Goal: Transaction & Acquisition: Purchase product/service

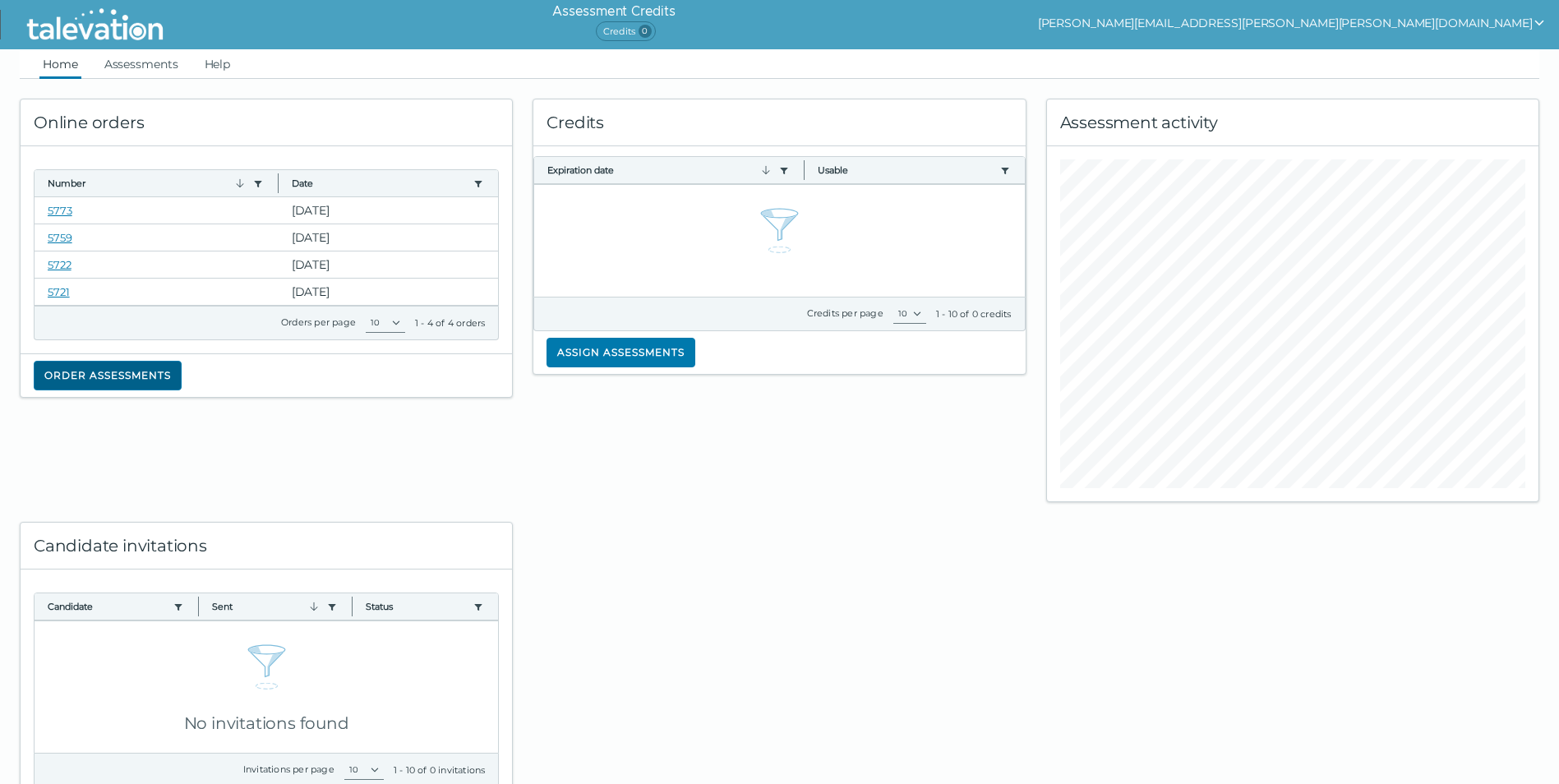
click at [128, 373] on button "Order assessments" at bounding box center [107, 375] width 148 height 30
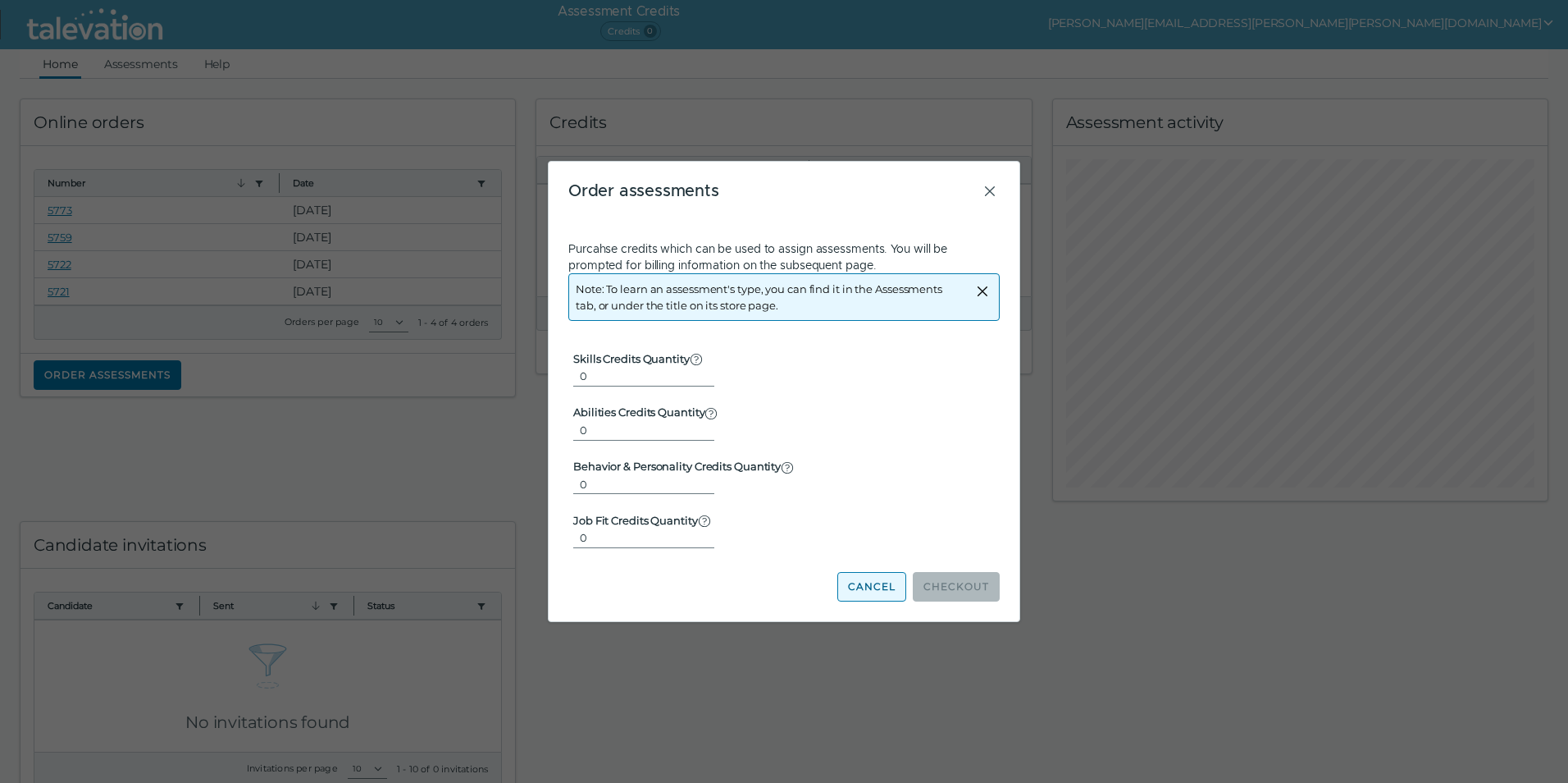
click at [886, 590] on button "Cancel" at bounding box center [871, 586] width 69 height 30
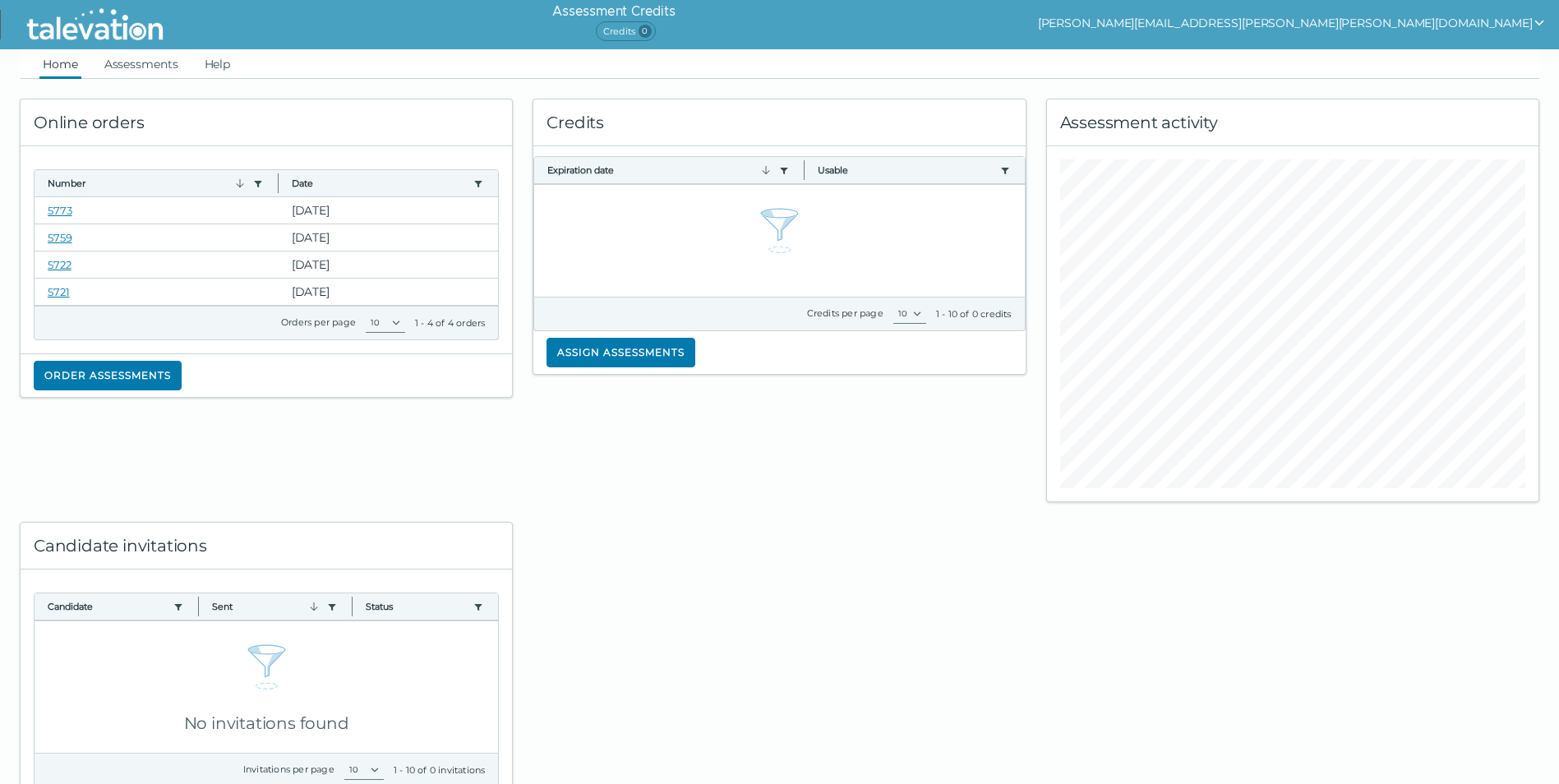
click at [626, 234] on div at bounding box center [779, 240] width 490 height 112
click at [846, 214] on div at bounding box center [779, 240] width 490 height 112
click at [786, 173] on icon "button" at bounding box center [784, 171] width 13 height 13
click at [914, 250] on div at bounding box center [779, 240] width 490 height 112
click at [1358, 15] on button "[PERSON_NAME][EMAIL_ADDRESS][PERSON_NAME][PERSON_NAME][DOMAIN_NAME]" at bounding box center [1292, 23] width 508 height 20
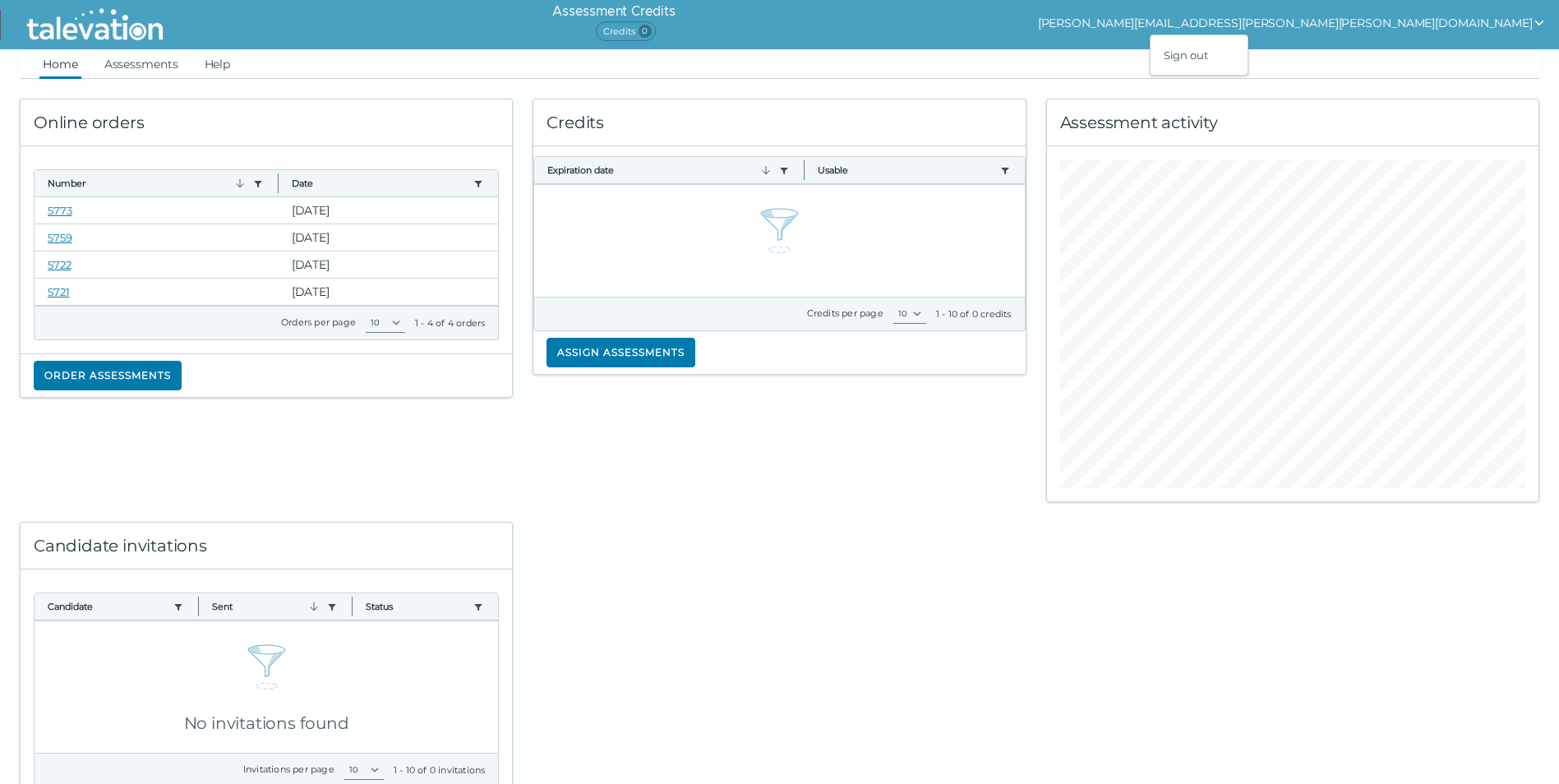
drag, startPoint x: 1209, startPoint y: 30, endPoint x: 972, endPoint y: 28, distance: 237.0
click at [1205, 30] on div "Assessment Credits Credits 0 [PERSON_NAME][EMAIL_ADDRESS][PERSON_NAME][PERSON_N…" at bounding box center [874, 24] width 1369 height 49
click at [148, 64] on link "Assessments" at bounding box center [141, 64] width 81 height 30
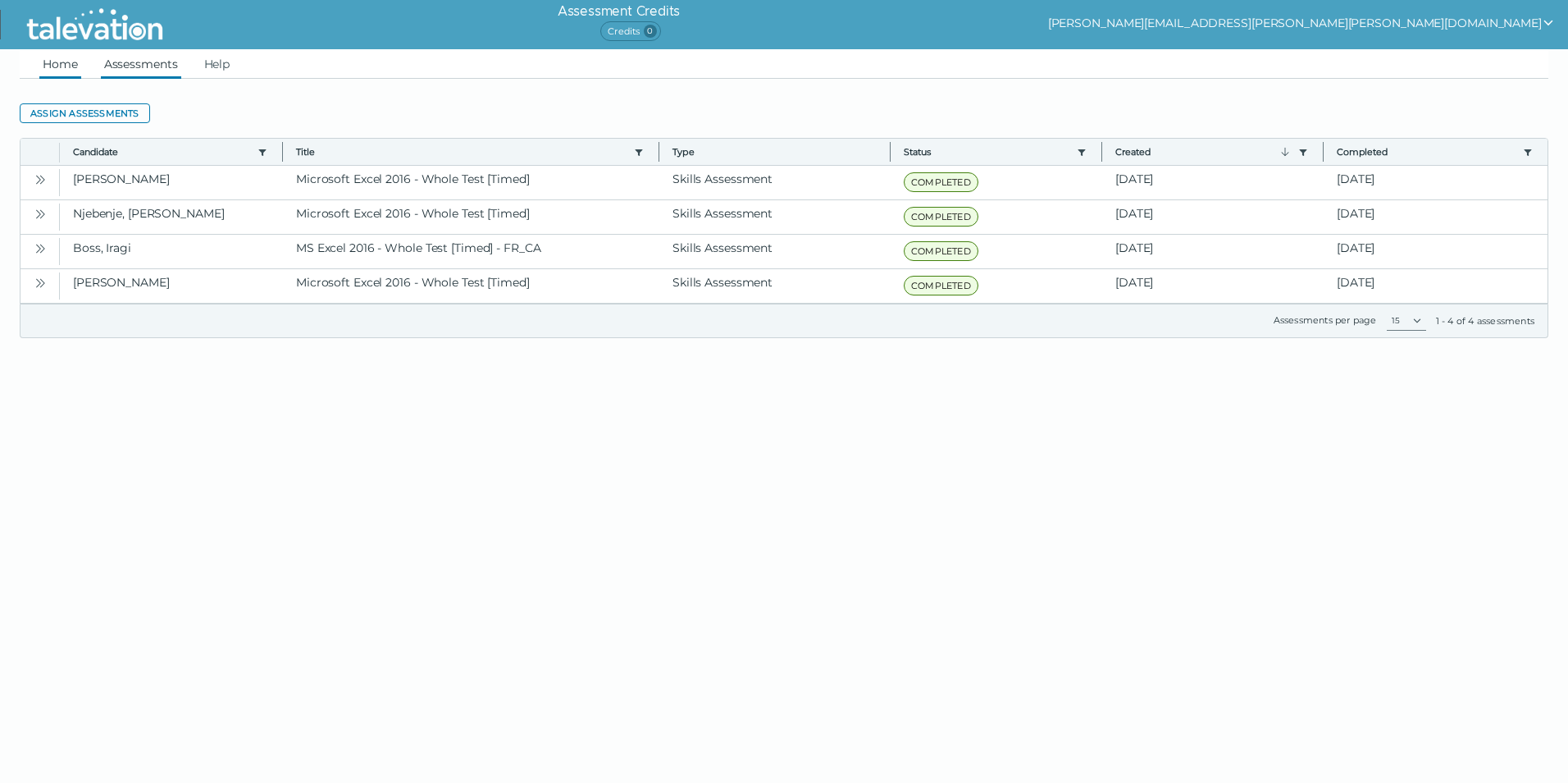
click at [51, 64] on link "Home" at bounding box center [60, 63] width 42 height 30
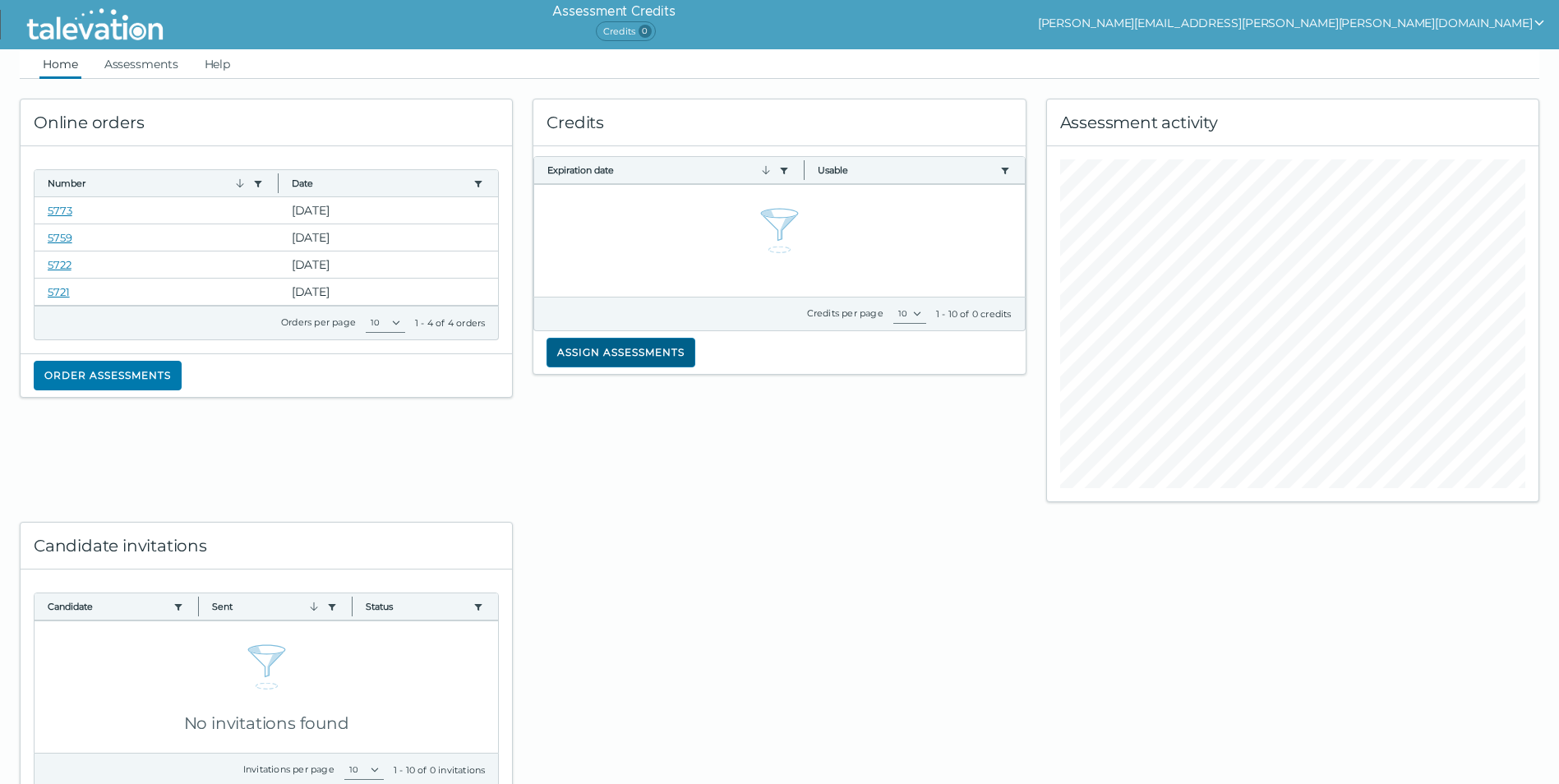
click at [628, 356] on button "Assign assessments" at bounding box center [621, 352] width 149 height 30
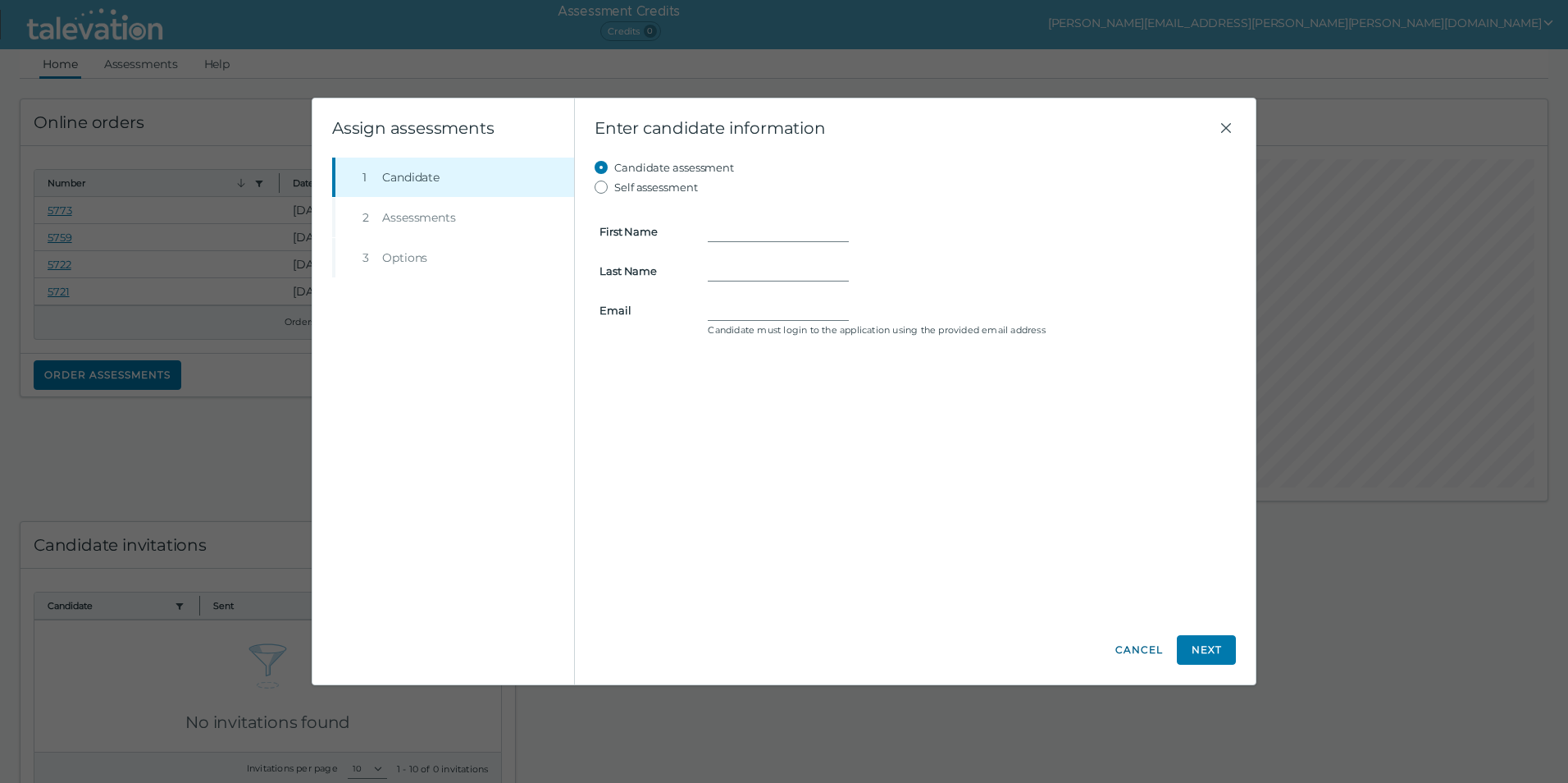
click at [1130, 646] on button "Cancel" at bounding box center [1139, 650] width 49 height 30
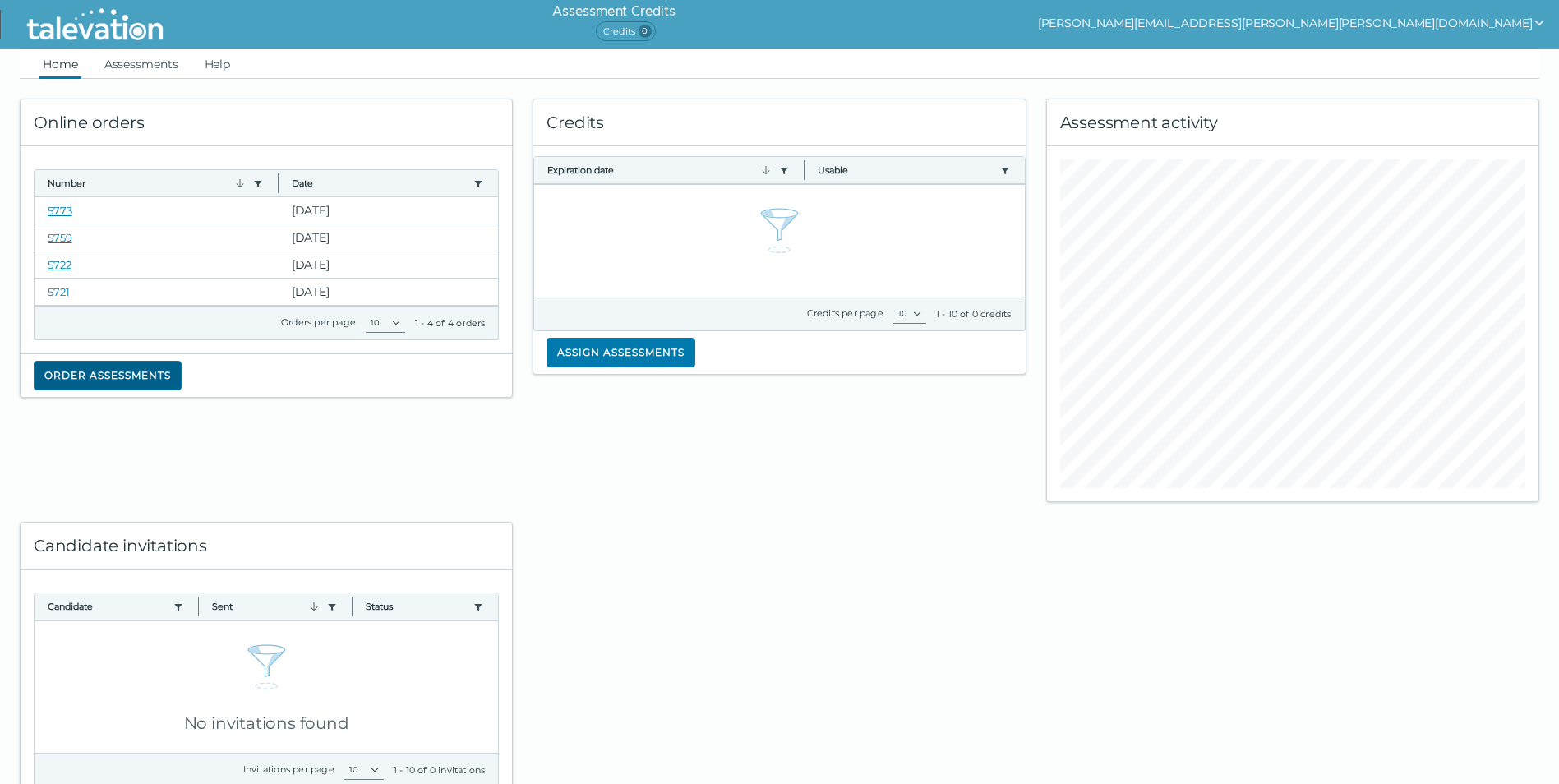
click at [116, 377] on button "Order assessments" at bounding box center [107, 375] width 148 height 30
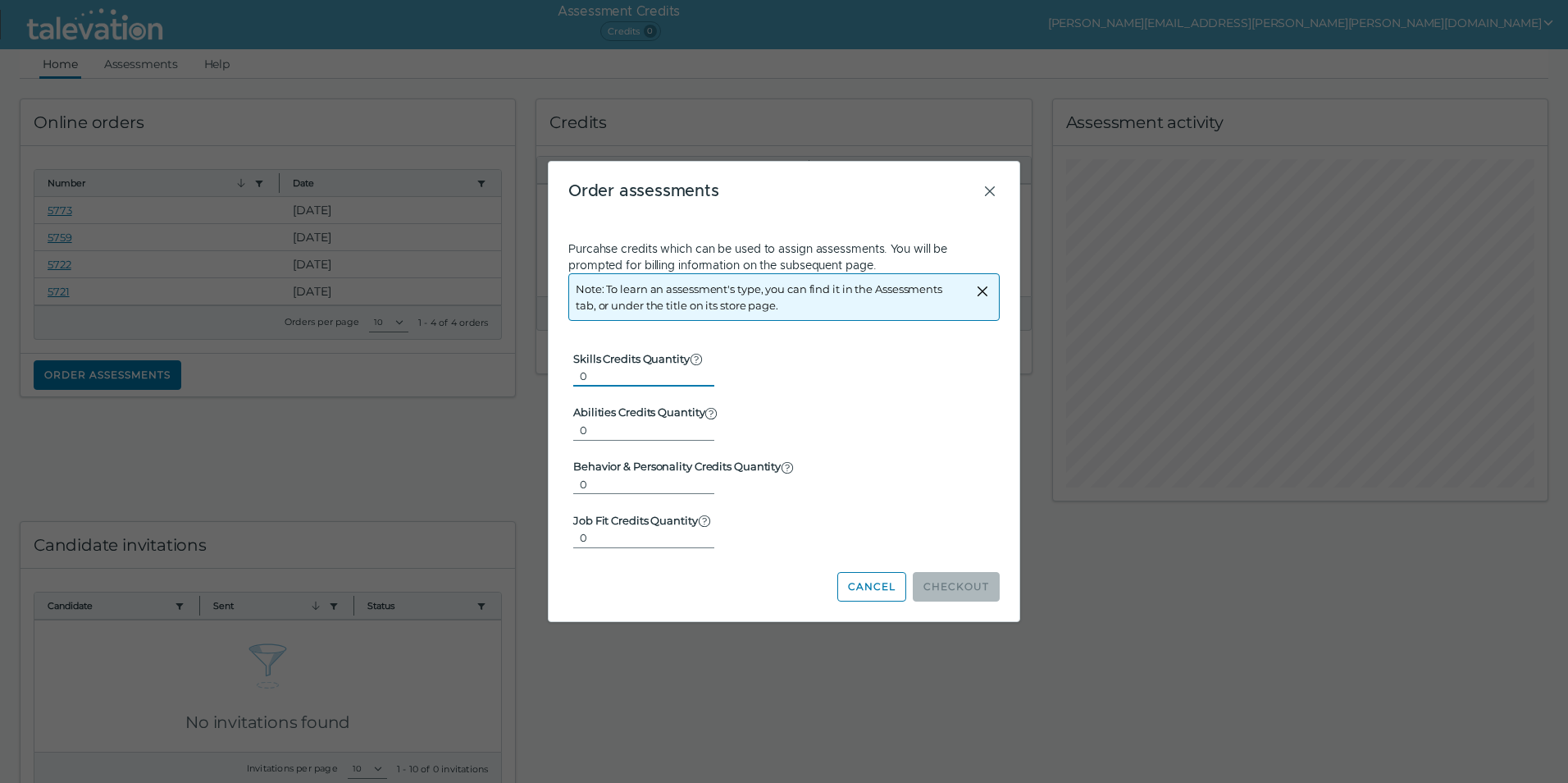
drag, startPoint x: 606, startPoint y: 379, endPoint x: 572, endPoint y: 379, distance: 34.0
click at [572, 379] on form "Skills Credits Quantity Used for the majority of assessments, which are not fou…" at bounding box center [784, 440] width 431 height 225
type input "1"
click at [887, 594] on button "Cancel" at bounding box center [871, 586] width 69 height 30
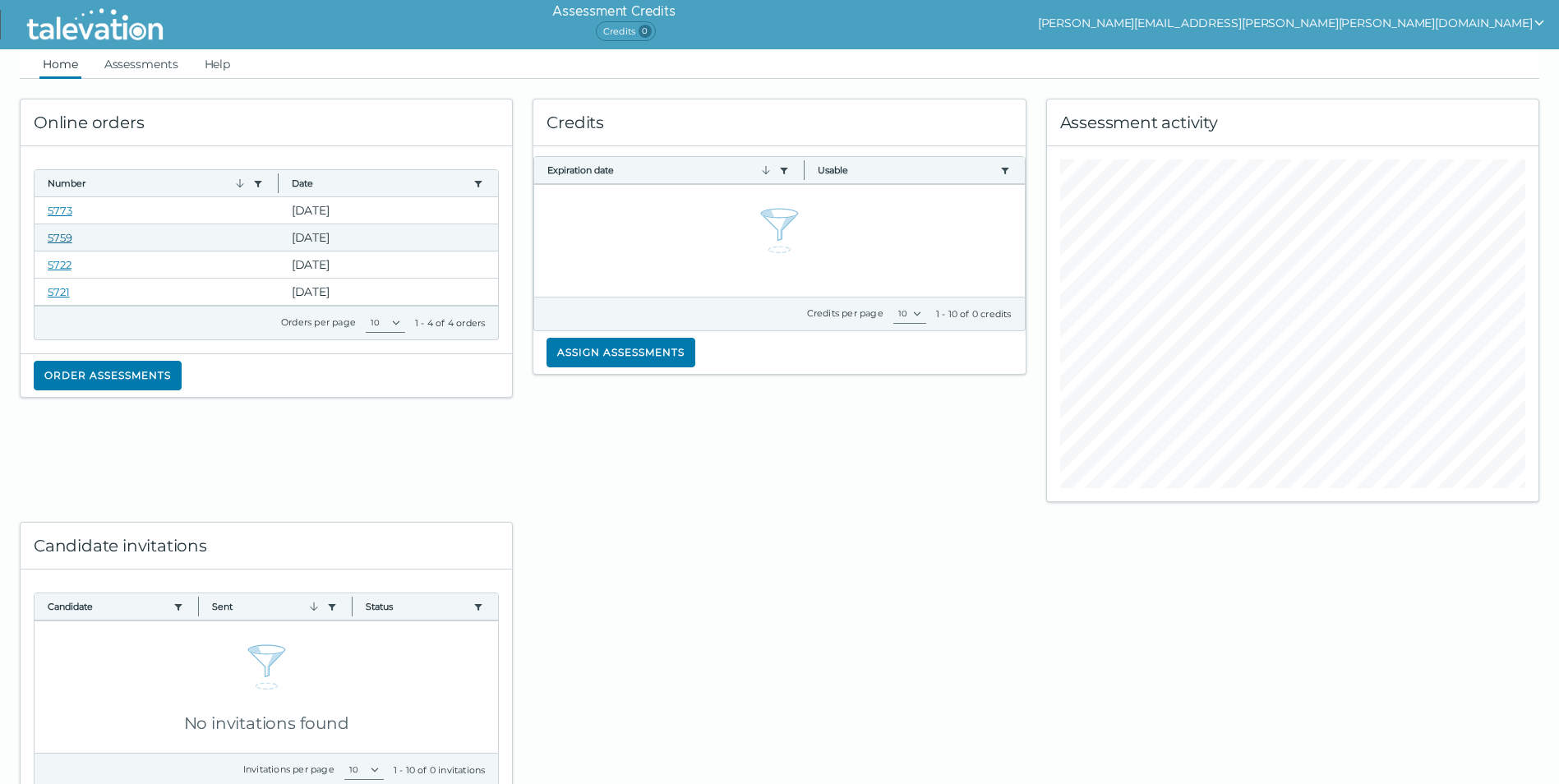
click at [59, 239] on link "5759" at bounding box center [60, 237] width 25 height 13
click at [60, 206] on link "5773" at bounding box center [60, 211] width 25 height 13
click at [106, 377] on button "Order assessments" at bounding box center [107, 375] width 148 height 30
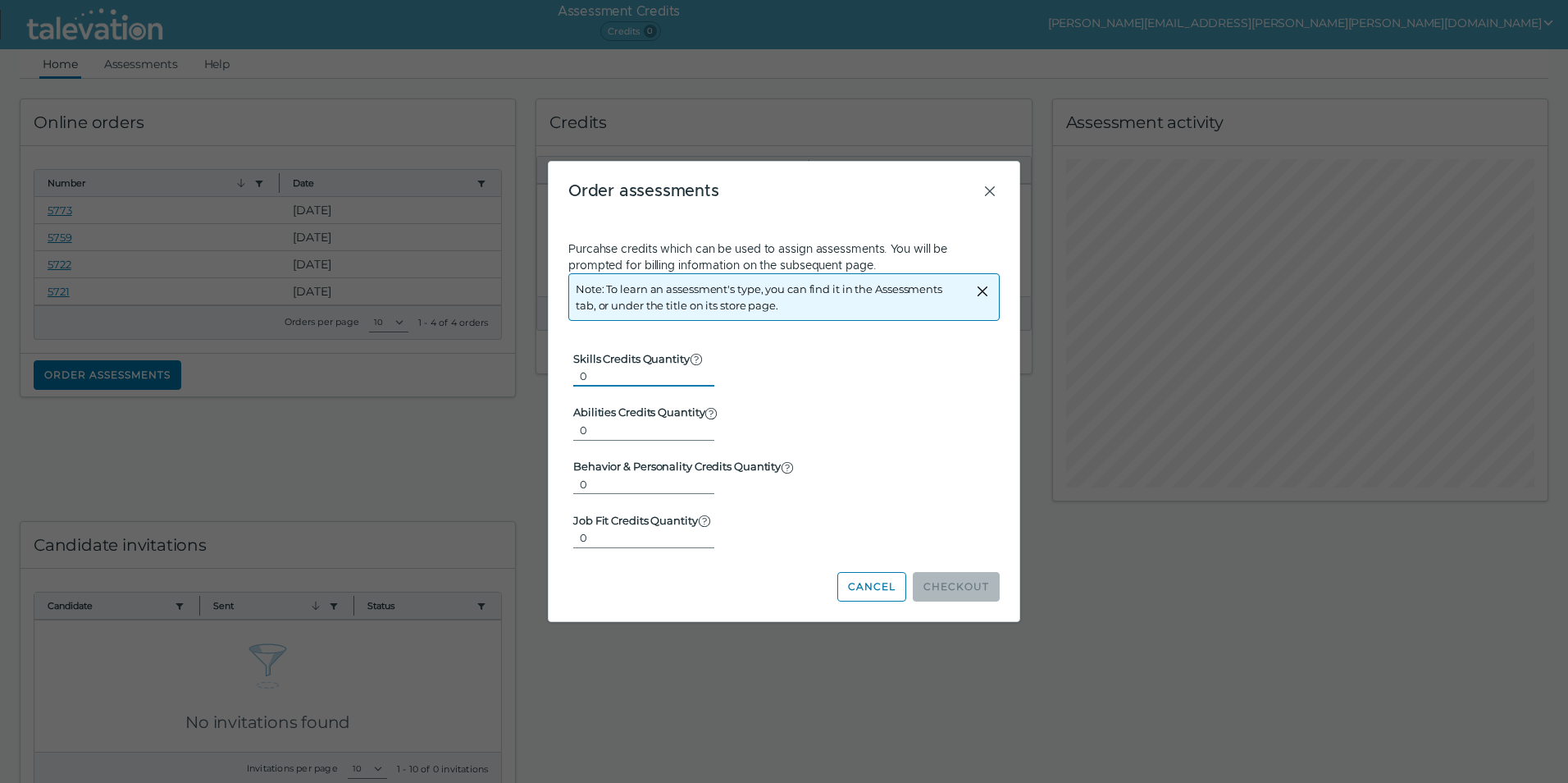
drag, startPoint x: 623, startPoint y: 376, endPoint x: 549, endPoint y: 372, distance: 74.1
click at [549, 372] on div "Order assessments Purcahse credits which can be used to assign assessments. You…" at bounding box center [784, 391] width 471 height 459
type input "1"
click at [967, 582] on button "Checkout" at bounding box center [957, 586] width 87 height 30
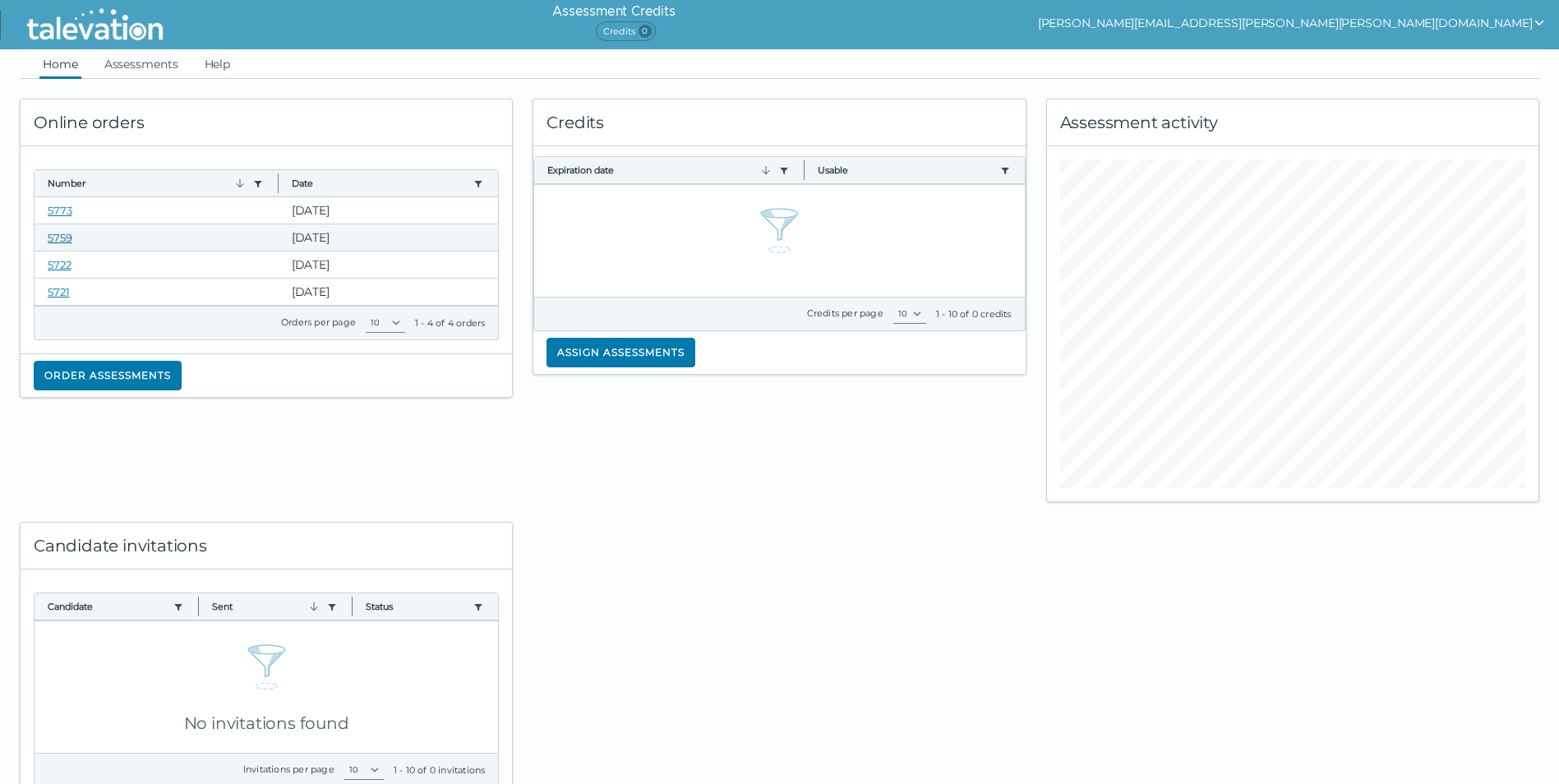
click at [62, 238] on link "5759" at bounding box center [60, 237] width 25 height 13
click at [56, 210] on link "5773" at bounding box center [60, 211] width 25 height 13
click at [149, 59] on link "Assessments" at bounding box center [141, 64] width 81 height 30
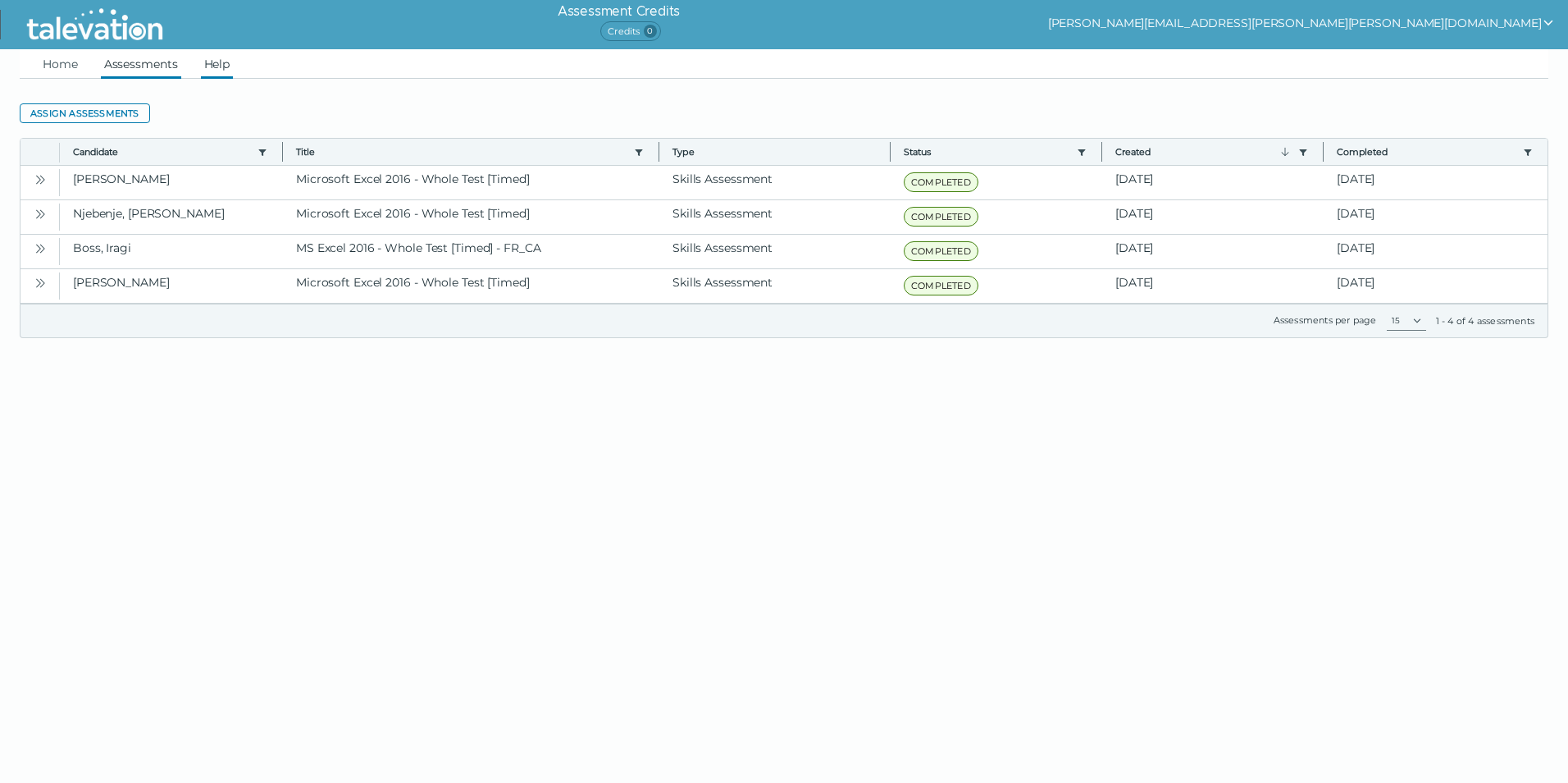
click at [223, 63] on link "Help" at bounding box center [217, 63] width 33 height 30
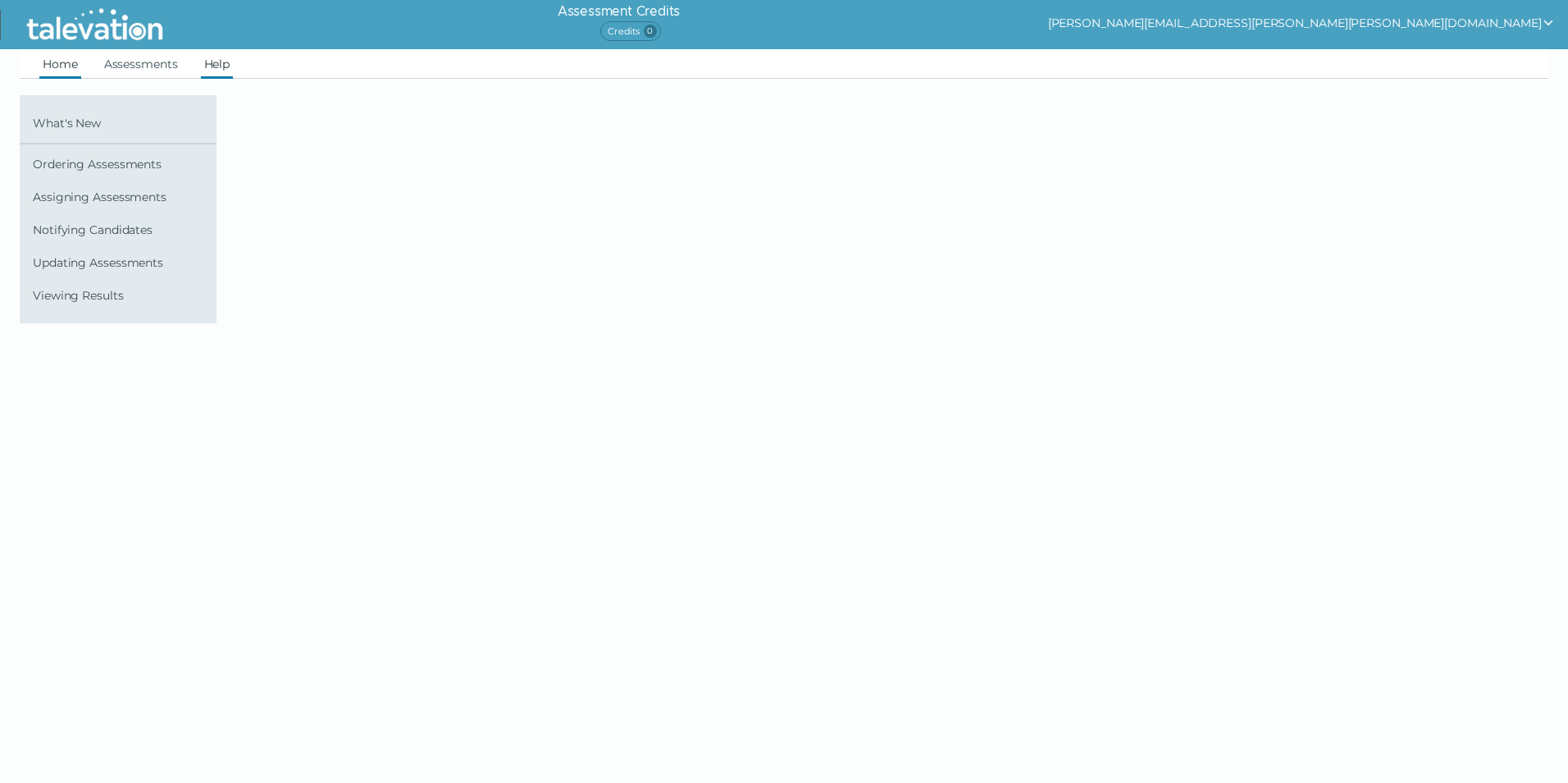
click at [66, 60] on link "Home" at bounding box center [60, 63] width 42 height 30
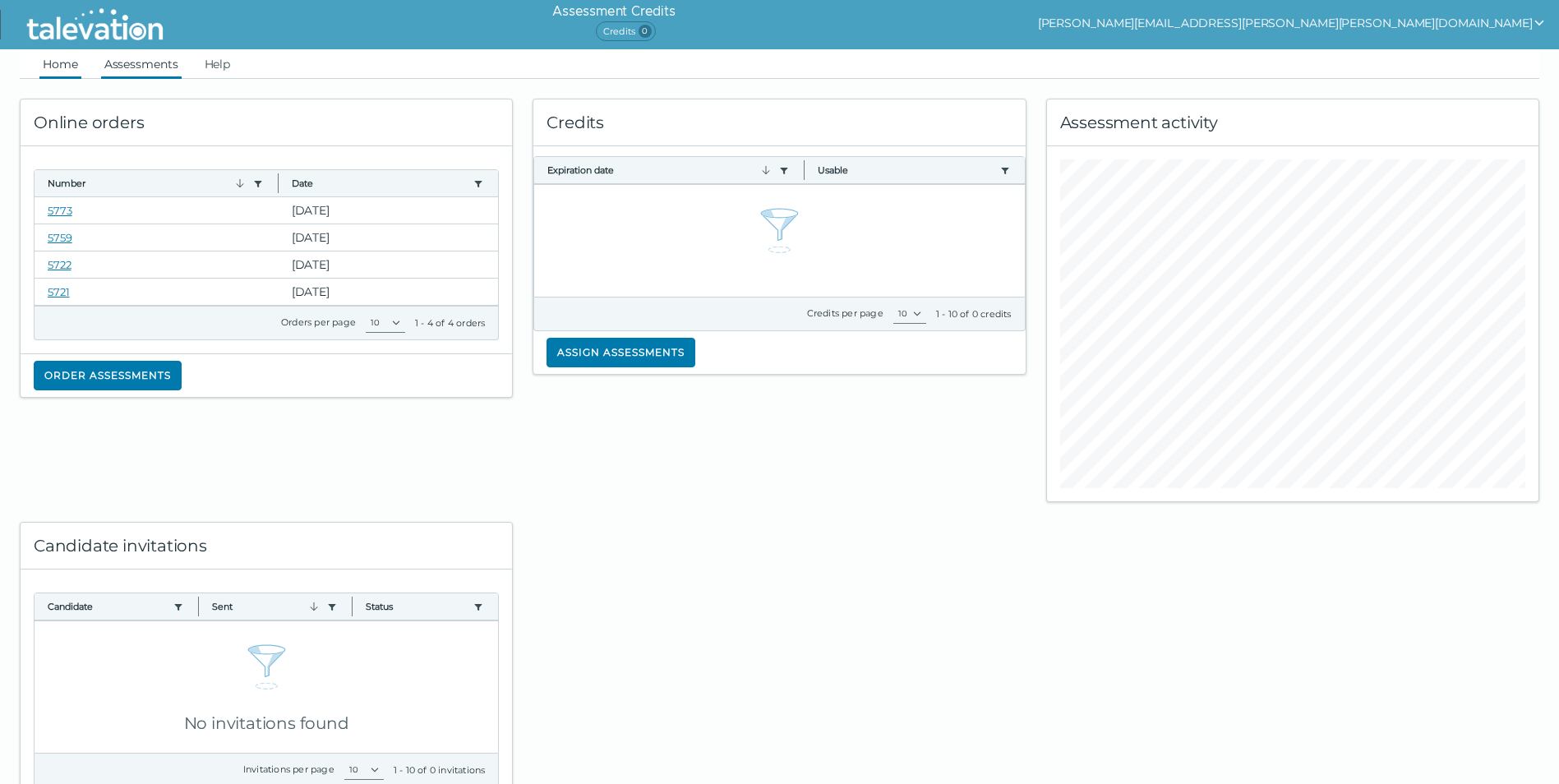
click at [143, 67] on link "Assessments" at bounding box center [141, 64] width 81 height 30
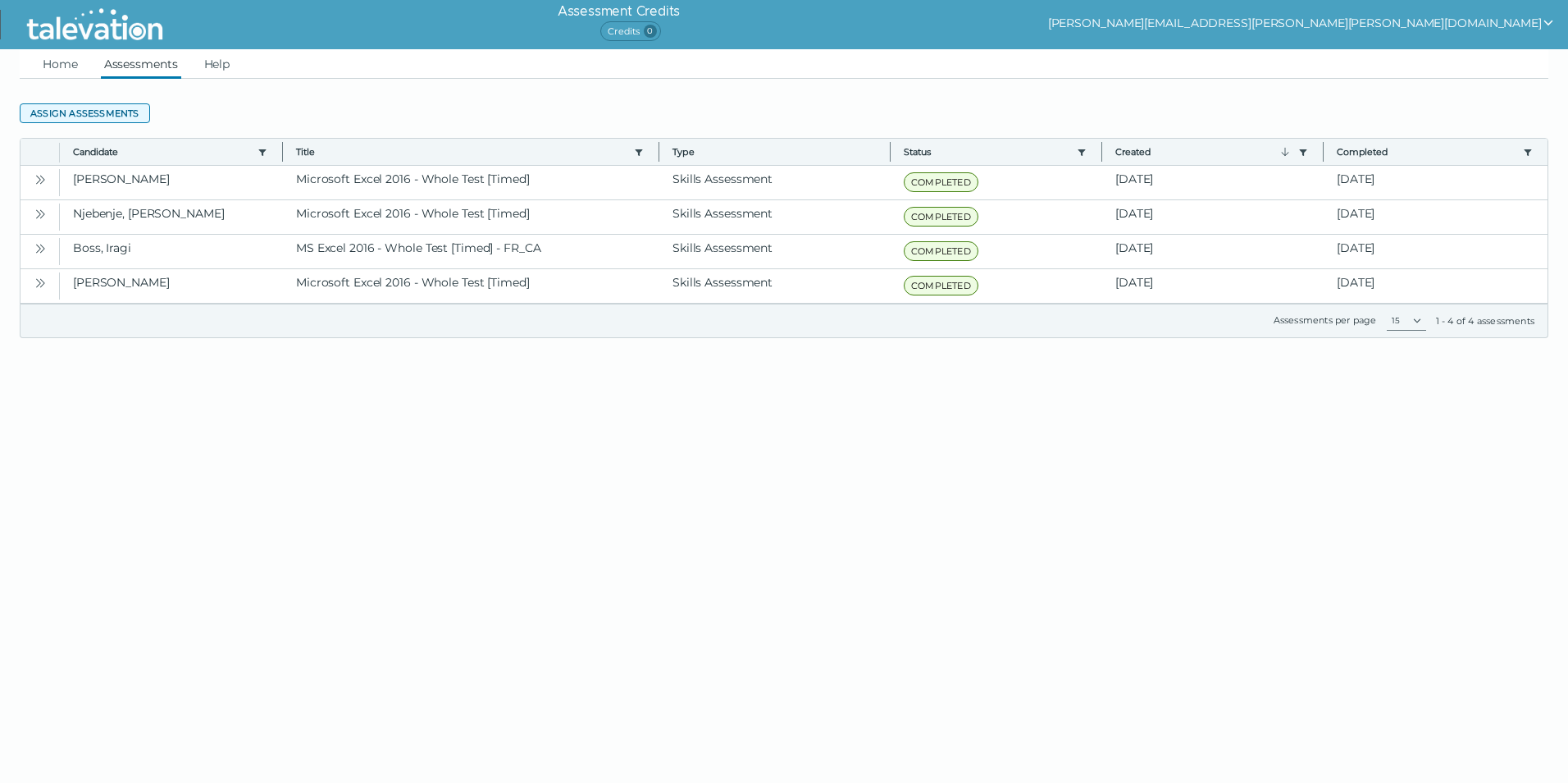
click at [77, 111] on button "Assign assessments" at bounding box center [85, 113] width 130 height 20
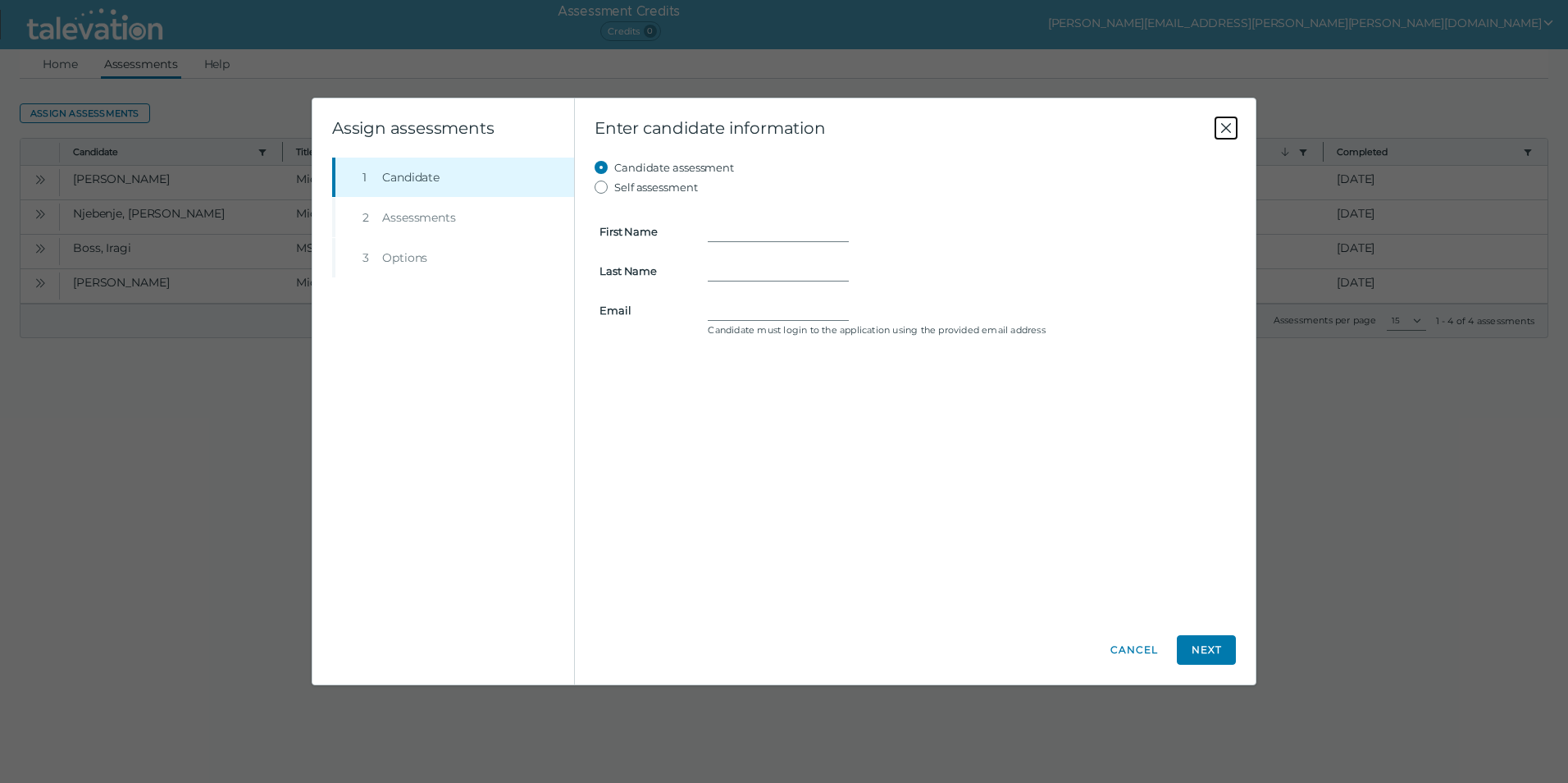
click at [1228, 128] on icon "Close" at bounding box center [1227, 128] width 20 height 20
